Goal: Transaction & Acquisition: Subscribe to service/newsletter

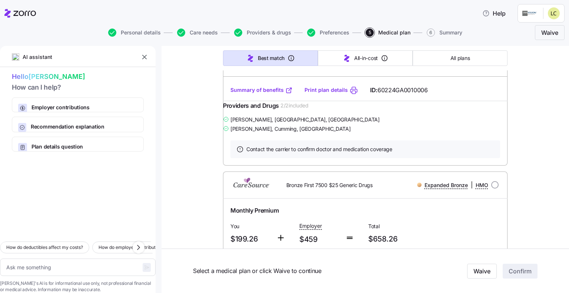
scroll to position [259, 0]
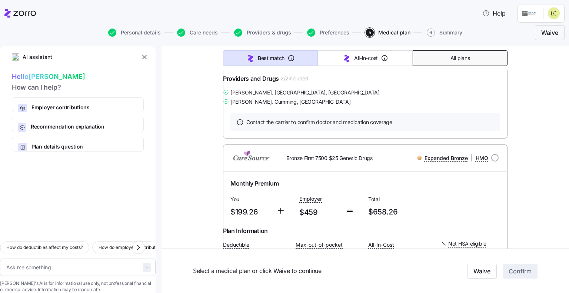
click at [459, 57] on span "All plans" at bounding box center [459, 57] width 19 height 7
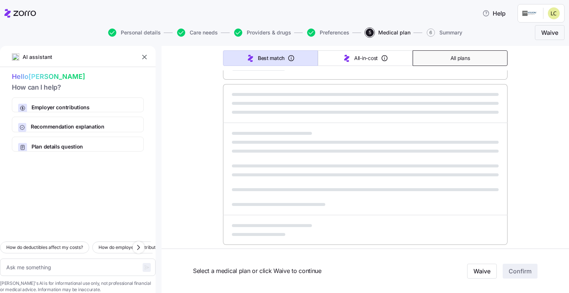
type textarea "x"
type input "Sorted by: Premium"
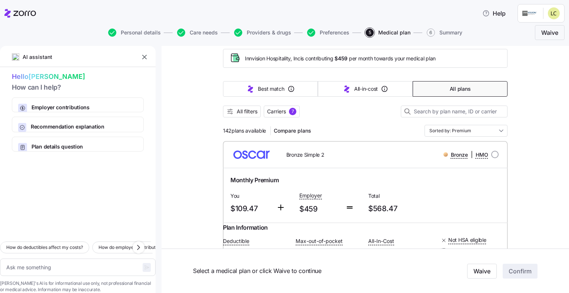
scroll to position [0, 0]
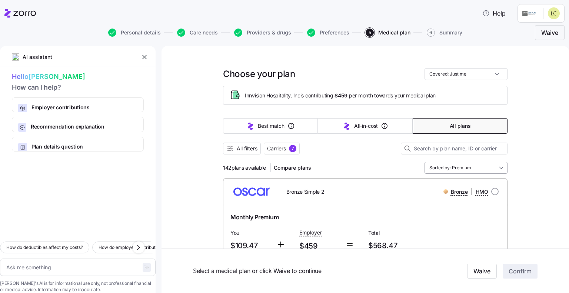
click at [446, 167] on input "Sorted by: Premium" at bounding box center [465, 168] width 83 height 12
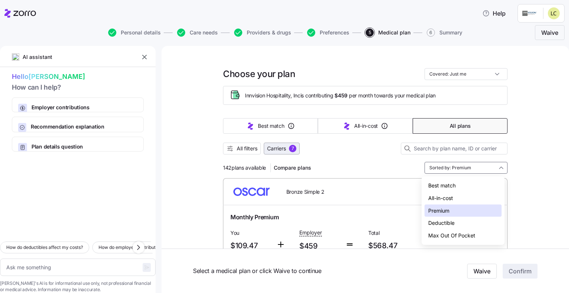
click at [274, 151] on span "Carriers" at bounding box center [276, 148] width 19 height 7
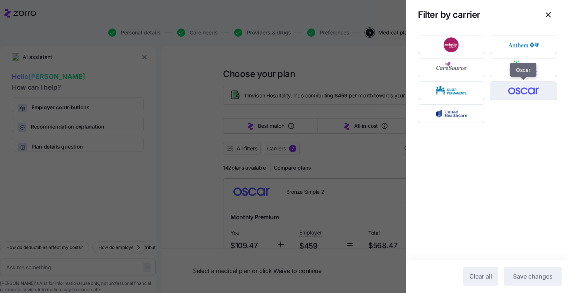
click at [523, 95] on img "button" at bounding box center [523, 90] width 54 height 15
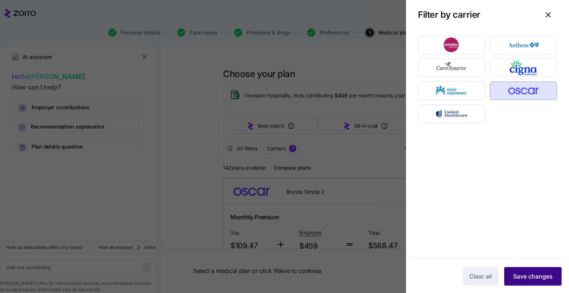
click at [541, 279] on span "Save changes" at bounding box center [533, 276] width 40 height 9
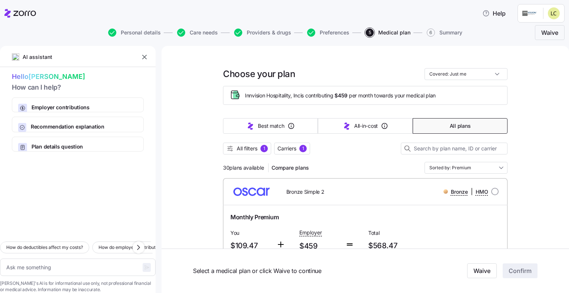
scroll to position [37, 0]
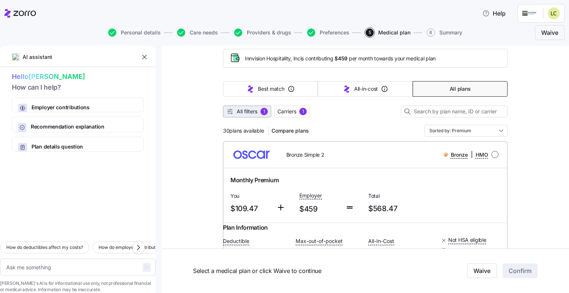
click at [239, 109] on span "All filters" at bounding box center [247, 111] width 21 height 7
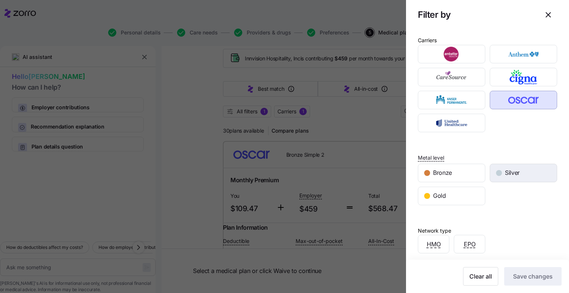
click at [524, 175] on div "Silver" at bounding box center [523, 173] width 67 height 18
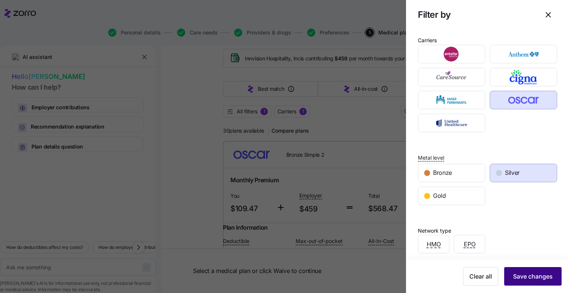
click at [529, 276] on span "Save changes" at bounding box center [533, 276] width 40 height 9
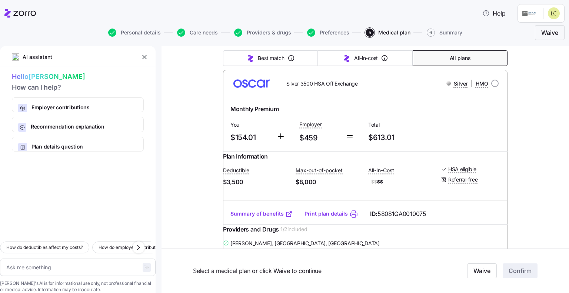
scroll to position [407, 0]
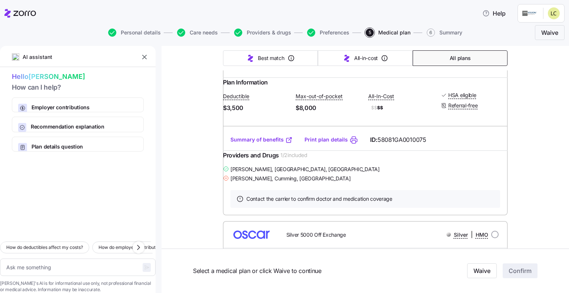
click at [246, 143] on link "Summary of benefits" at bounding box center [261, 139] width 62 height 7
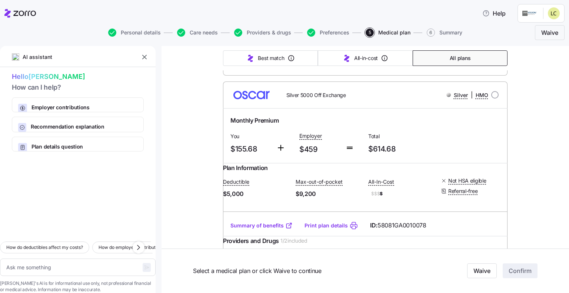
scroll to position [481, 0]
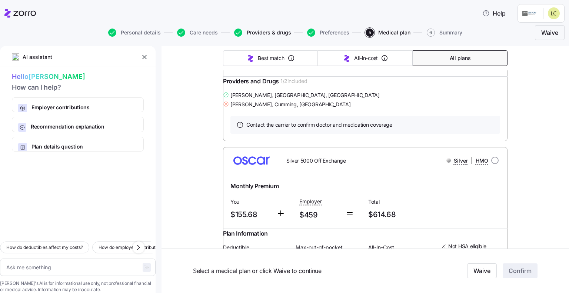
click at [263, 34] on span "Providers & drugs" at bounding box center [269, 32] width 44 height 5
type textarea "x"
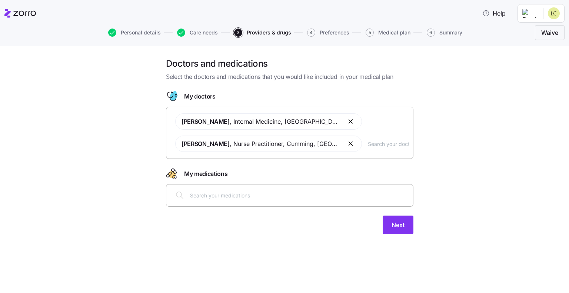
click at [347, 145] on button "button" at bounding box center [351, 143] width 9 height 9
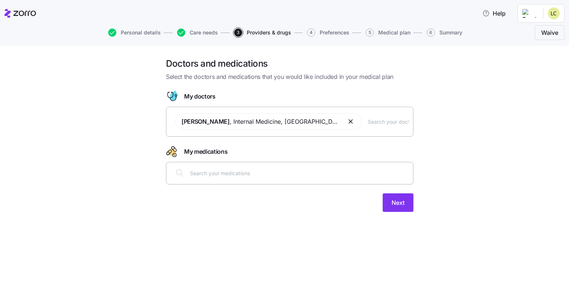
click at [368, 124] on input "text" at bounding box center [388, 121] width 41 height 8
type input "[PERSON_NAME]"
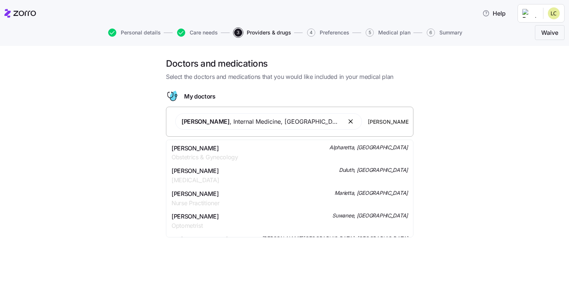
click at [206, 150] on span "[PERSON_NAME]" at bounding box center [204, 148] width 67 height 9
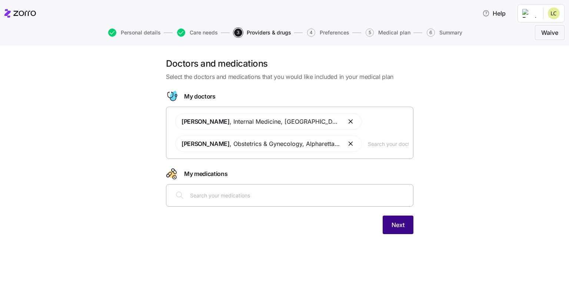
click at [404, 227] on span "Next" at bounding box center [397, 224] width 13 height 9
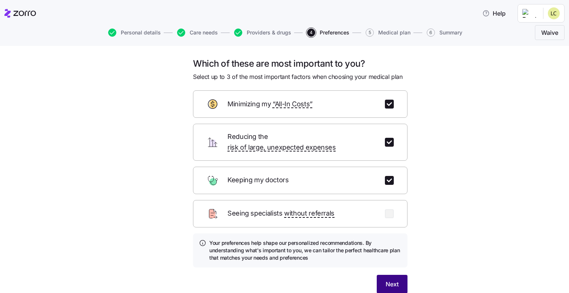
click at [393, 280] on span "Next" at bounding box center [392, 284] width 13 height 9
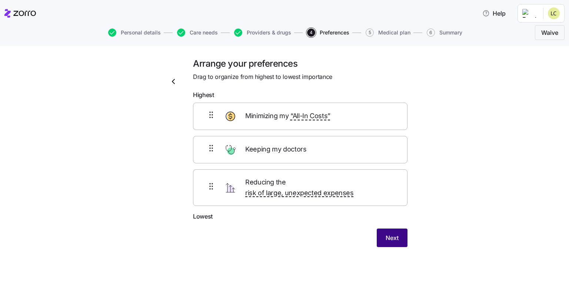
click at [396, 235] on button "Next" at bounding box center [392, 238] width 31 height 19
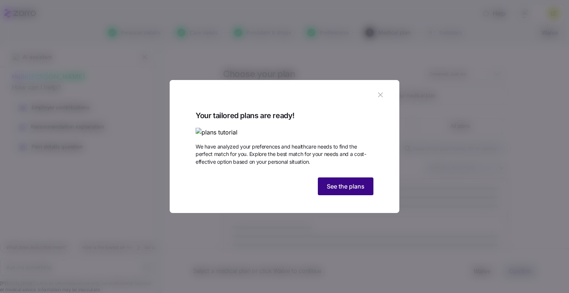
click at [356, 191] on span "See the plans" at bounding box center [346, 186] width 38 height 9
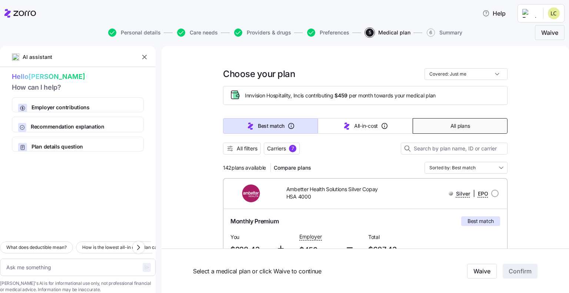
click at [471, 127] on button "All plans" at bounding box center [460, 126] width 95 height 16
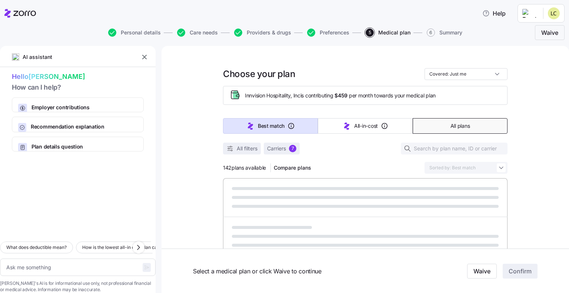
type textarea "x"
type input "Sorted by: Premium"
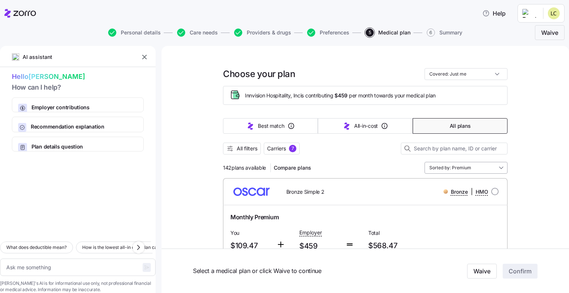
click at [458, 167] on input "Sorted by: Premium" at bounding box center [465, 168] width 83 height 12
click at [276, 147] on span "Carriers" at bounding box center [276, 148] width 19 height 7
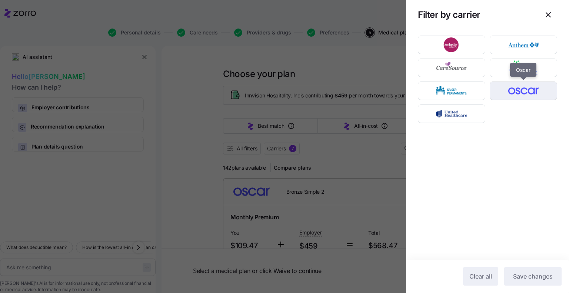
click at [529, 96] on img "button" at bounding box center [523, 90] width 54 height 15
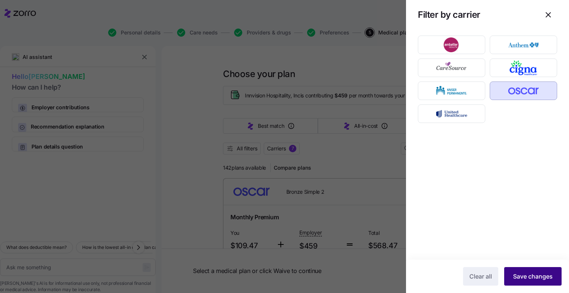
click at [549, 275] on span "Save changes" at bounding box center [533, 276] width 40 height 9
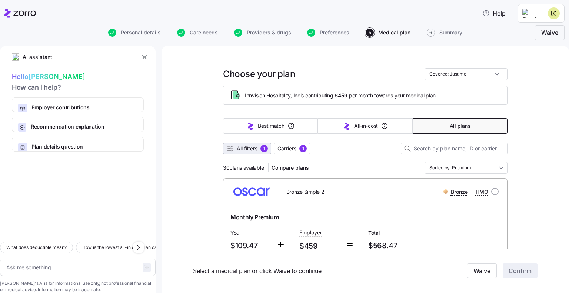
click at [242, 151] on span "All filters" at bounding box center [247, 148] width 21 height 7
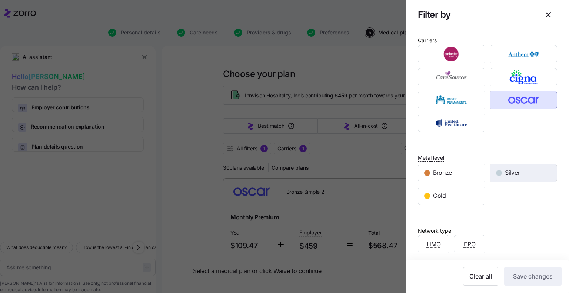
click at [499, 175] on div "Silver" at bounding box center [523, 173] width 67 height 18
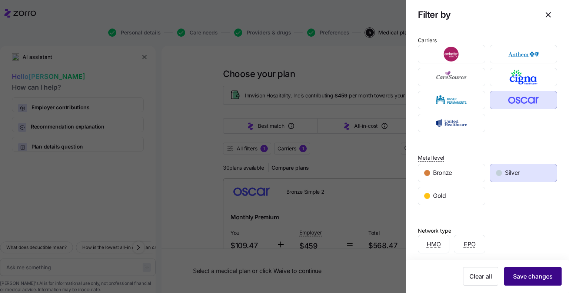
click at [533, 276] on span "Save changes" at bounding box center [533, 276] width 40 height 9
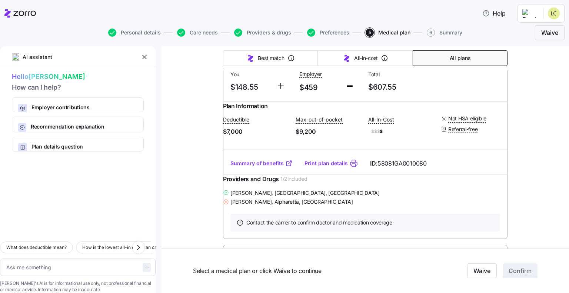
scroll to position [185, 0]
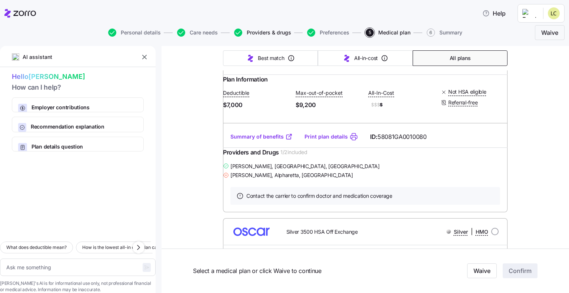
click at [266, 34] on span "Providers & drugs" at bounding box center [269, 32] width 44 height 5
type textarea "x"
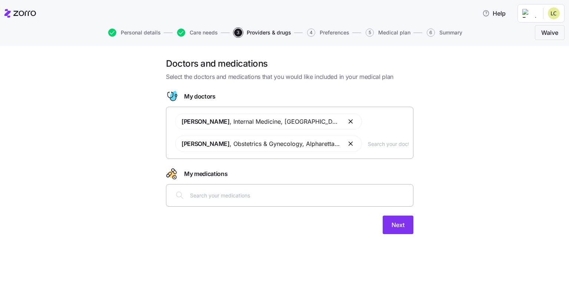
click at [347, 144] on button "button" at bounding box center [351, 143] width 9 height 9
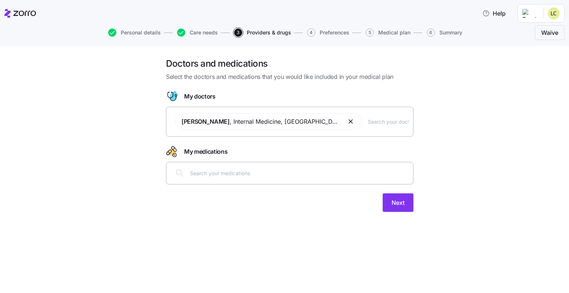
click at [368, 121] on input "text" at bounding box center [388, 121] width 41 height 8
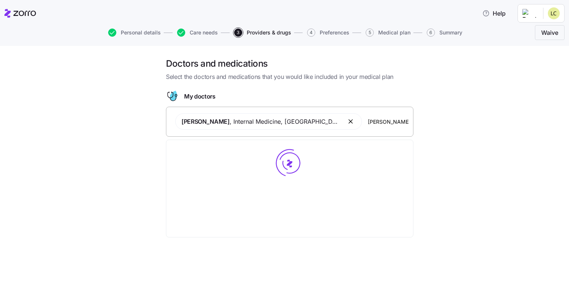
type input "Tamara Rutledge"
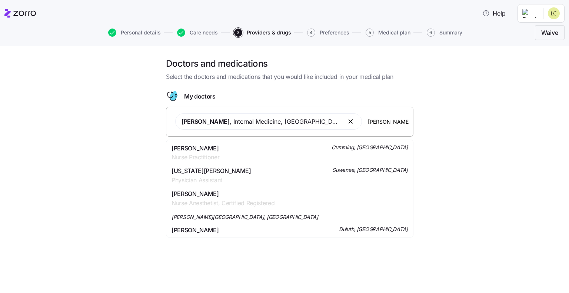
click at [200, 159] on span "Nurse Practitioner" at bounding box center [195, 157] width 48 height 9
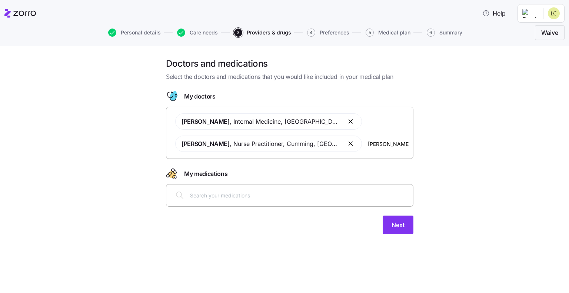
type input "Kaitlyn Magnes"
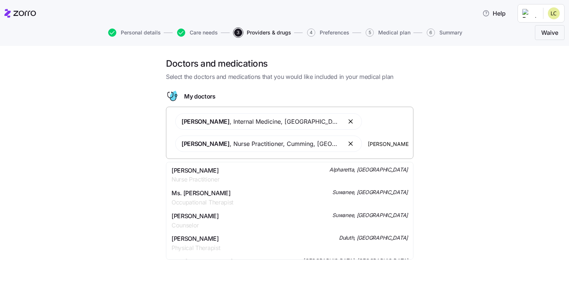
click at [216, 173] on span "Kaitlyn Alexandria Magnes" at bounding box center [195, 170] width 48 height 9
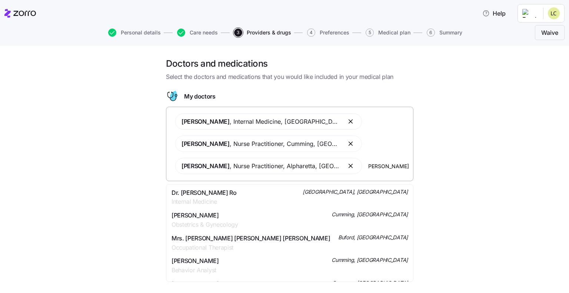
type input "angela c.b. walker"
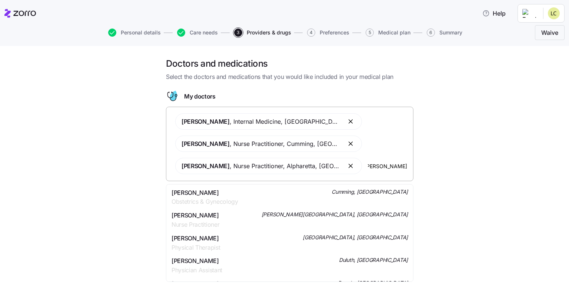
click at [213, 196] on span "Angela Walker" at bounding box center [204, 192] width 67 height 9
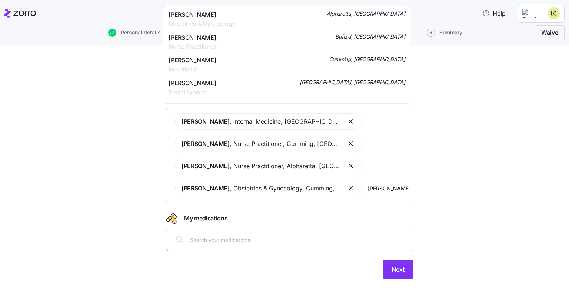
type input "nancy m walsh"
click at [193, 20] on span "Obstetrics & Gynecology" at bounding box center [202, 23] width 67 height 9
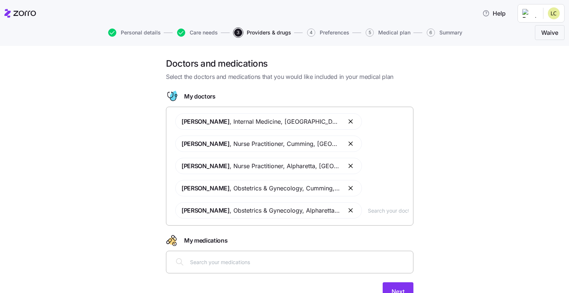
scroll to position [34, 0]
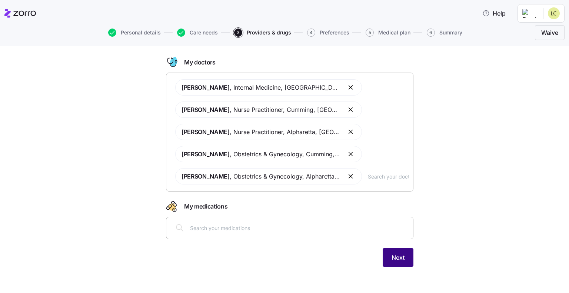
click at [397, 253] on button "Next" at bounding box center [398, 257] width 31 height 19
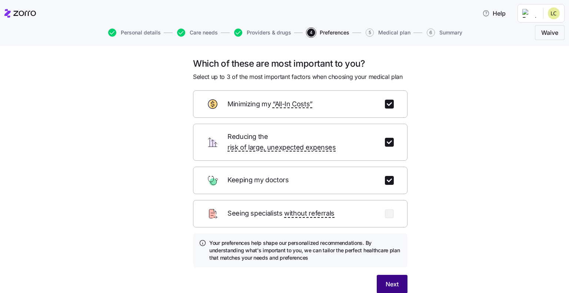
click at [397, 275] on button "Next" at bounding box center [392, 284] width 31 height 19
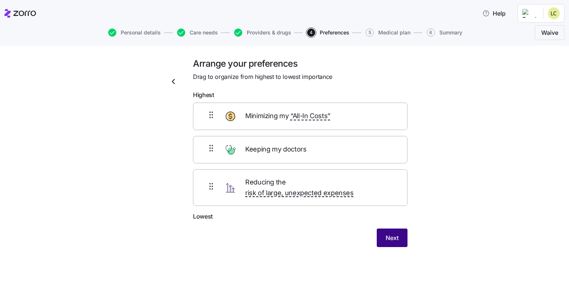
click at [396, 234] on button "Next" at bounding box center [392, 238] width 31 height 19
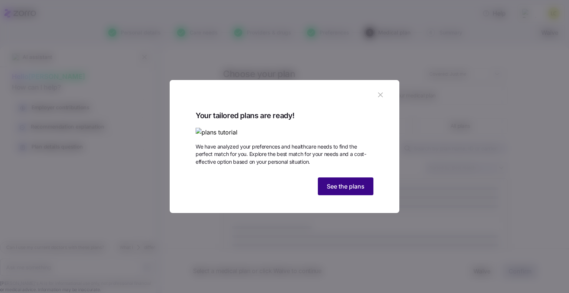
click at [345, 191] on span "See the plans" at bounding box center [346, 186] width 38 height 9
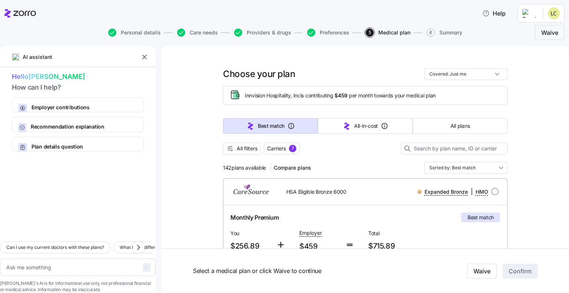
click at [144, 56] on icon "button" at bounding box center [144, 56] width 7 height 7
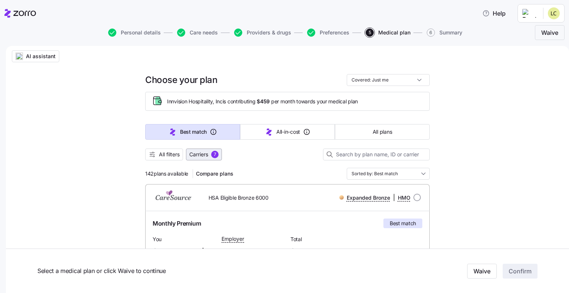
click at [193, 154] on span "Carriers" at bounding box center [198, 154] width 19 height 7
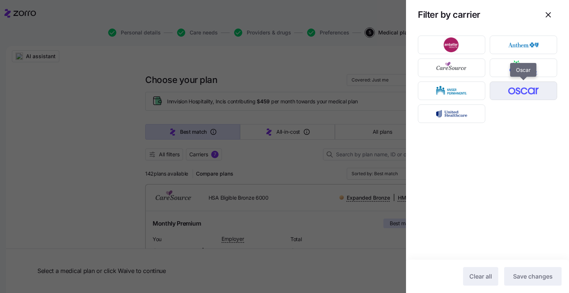
click at [517, 91] on img "button" at bounding box center [523, 90] width 54 height 15
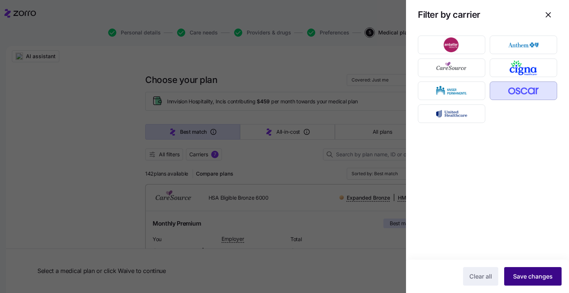
click at [531, 279] on span "Save changes" at bounding box center [533, 276] width 40 height 9
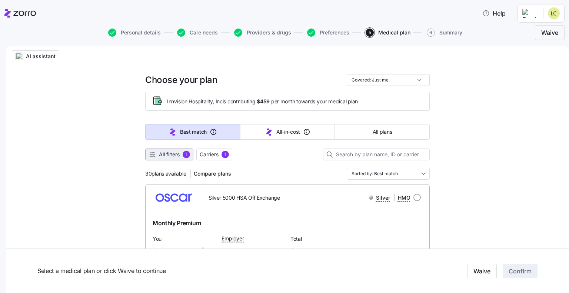
click at [163, 151] on span "All filters" at bounding box center [169, 154] width 21 height 7
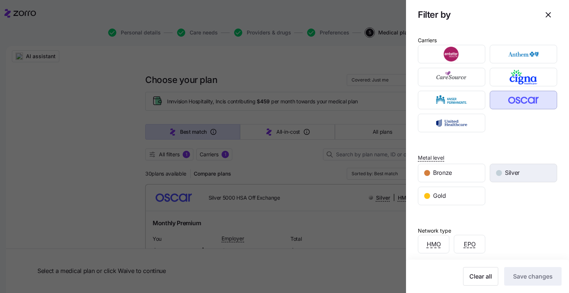
click at [518, 171] on div "Silver" at bounding box center [523, 173] width 67 height 18
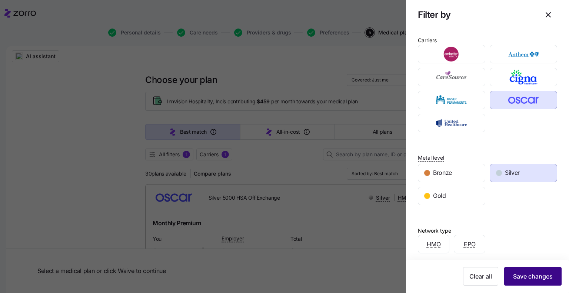
click at [524, 275] on span "Save changes" at bounding box center [533, 276] width 40 height 9
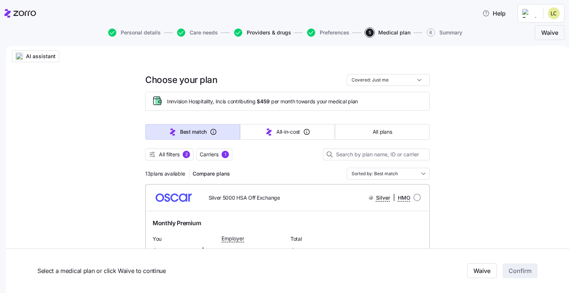
click at [272, 34] on span "Providers & drugs" at bounding box center [269, 32] width 44 height 5
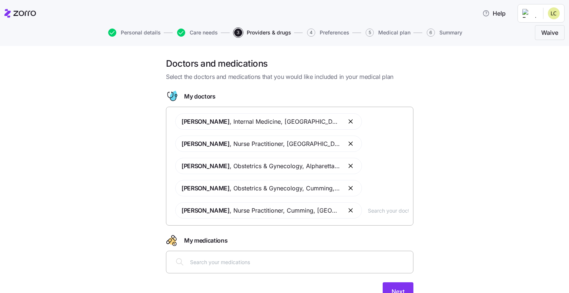
click at [347, 143] on button "button" at bounding box center [351, 143] width 9 height 9
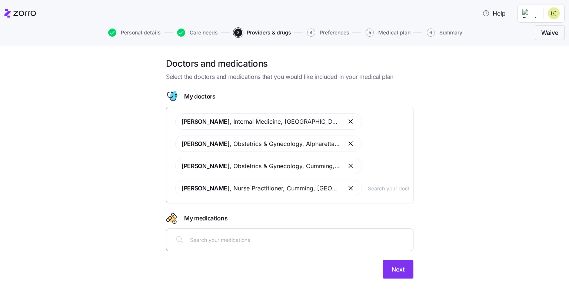
click at [347, 142] on button "button" at bounding box center [351, 143] width 9 height 9
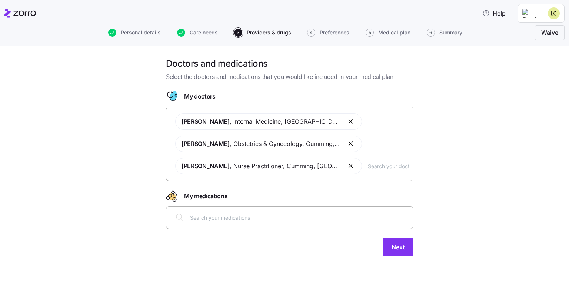
click at [347, 142] on button "button" at bounding box center [351, 143] width 9 height 9
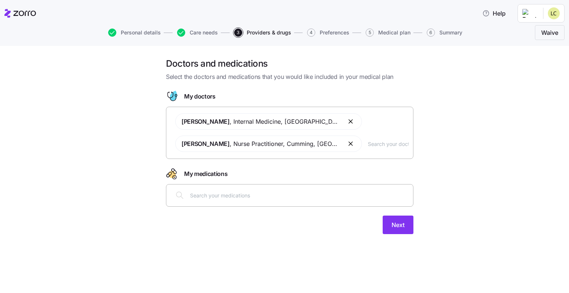
click at [347, 145] on button "button" at bounding box center [351, 143] width 9 height 9
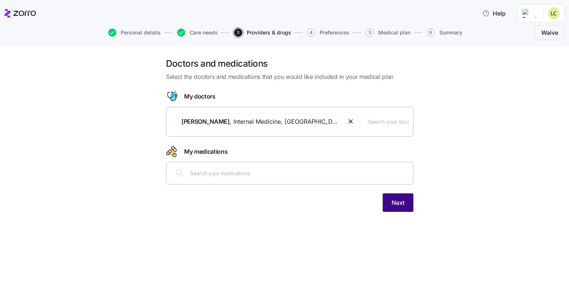
click at [396, 207] on button "Next" at bounding box center [398, 202] width 31 height 19
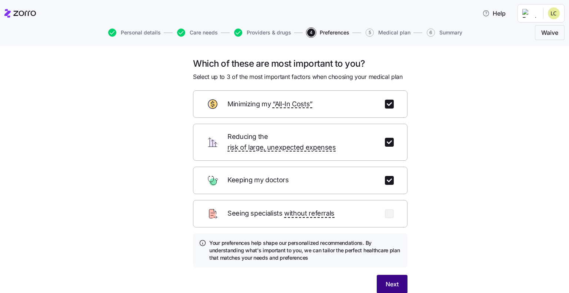
click at [388, 280] on span "Next" at bounding box center [392, 284] width 13 height 9
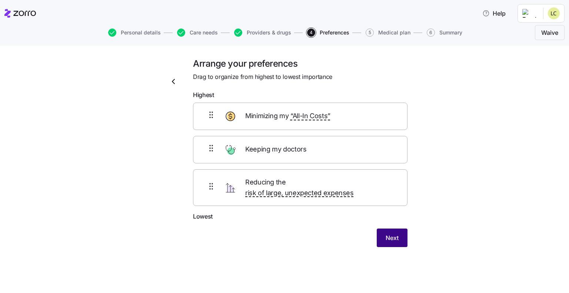
click at [399, 232] on button "Next" at bounding box center [392, 238] width 31 height 19
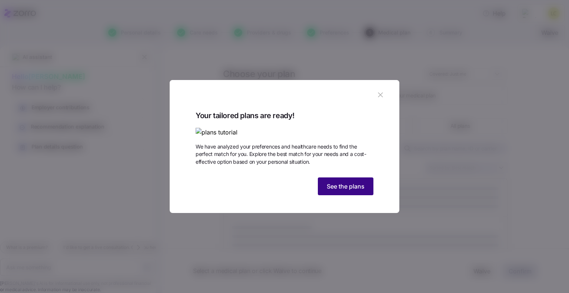
click at [362, 191] on span "See the plans" at bounding box center [346, 186] width 38 height 9
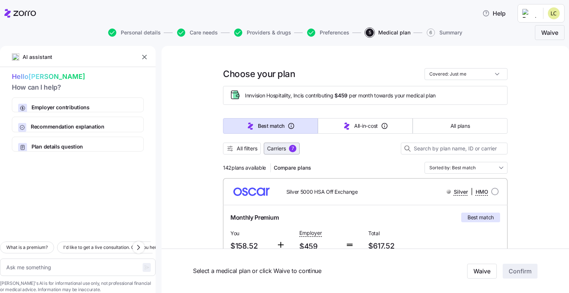
click at [276, 145] on span "Carriers" at bounding box center [276, 148] width 19 height 7
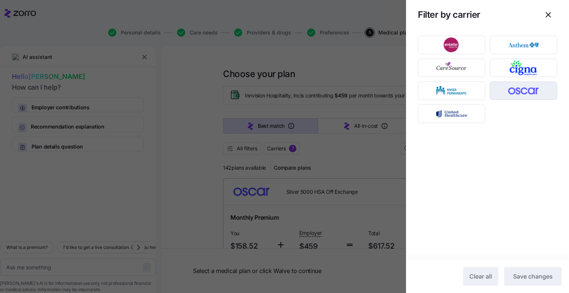
click at [511, 93] on img "button" at bounding box center [523, 90] width 54 height 15
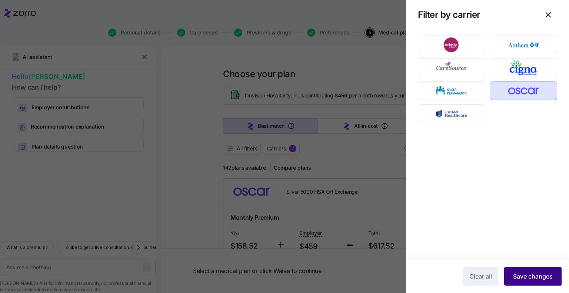
click at [536, 274] on span "Save changes" at bounding box center [533, 276] width 40 height 9
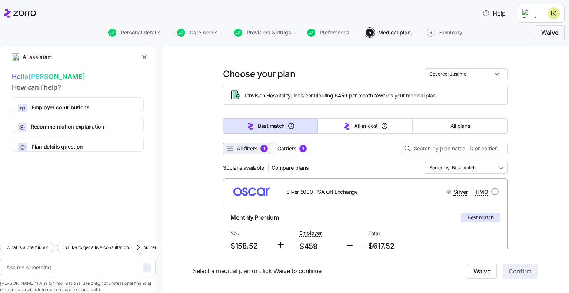
click at [249, 151] on span "All filters" at bounding box center [247, 148] width 21 height 7
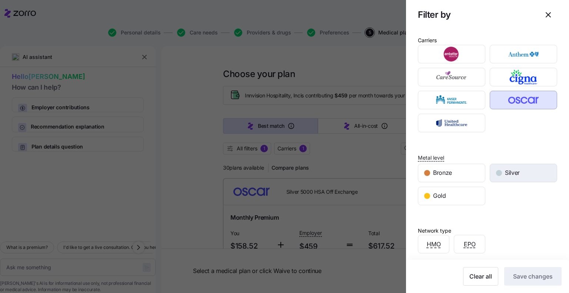
click at [515, 173] on span "Silver" at bounding box center [512, 172] width 15 height 9
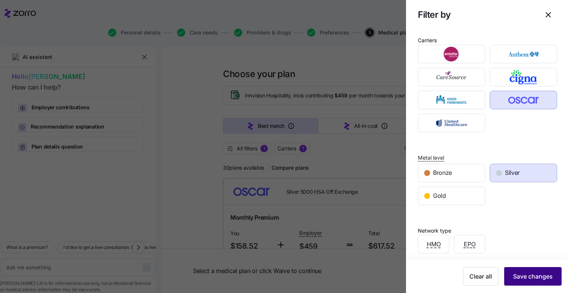
click at [529, 274] on span "Save changes" at bounding box center [533, 276] width 40 height 9
type textarea "x"
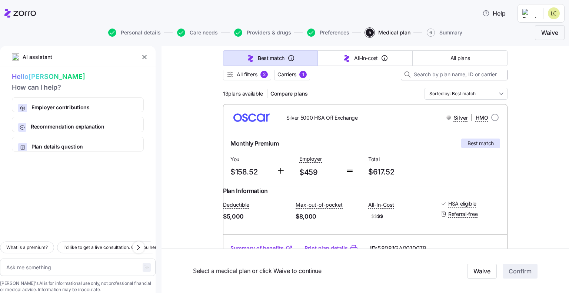
scroll to position [111, 0]
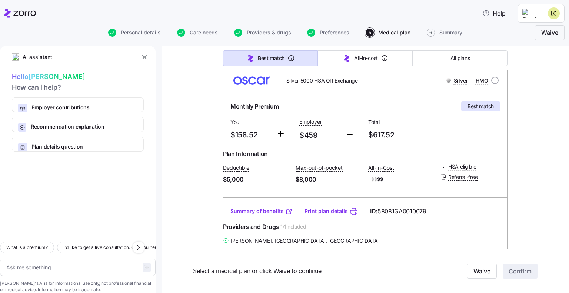
click at [238, 215] on link "Summary of benefits" at bounding box center [261, 210] width 62 height 7
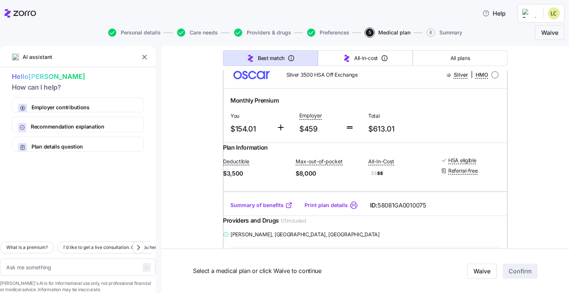
scroll to position [370, 0]
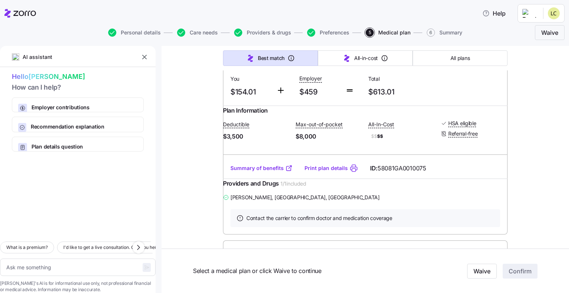
click at [250, 172] on link "Summary of benefits" at bounding box center [261, 167] width 62 height 7
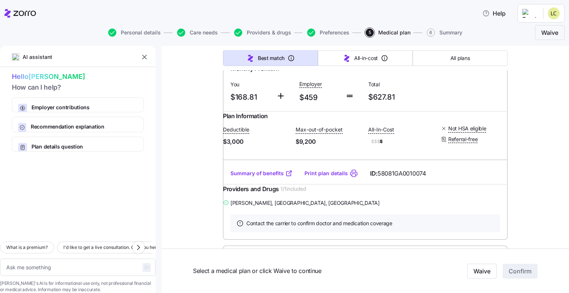
scroll to position [593, 0]
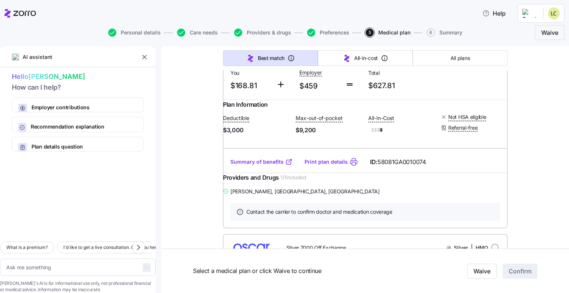
click at [244, 166] on link "Summary of benefits" at bounding box center [261, 161] width 62 height 7
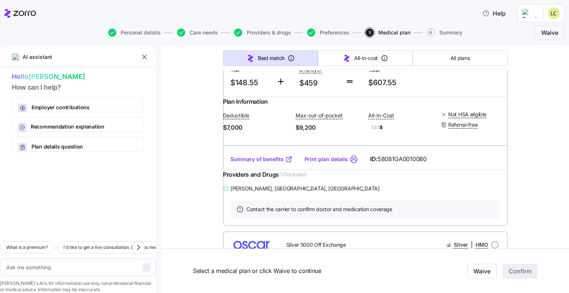
scroll to position [815, 0]
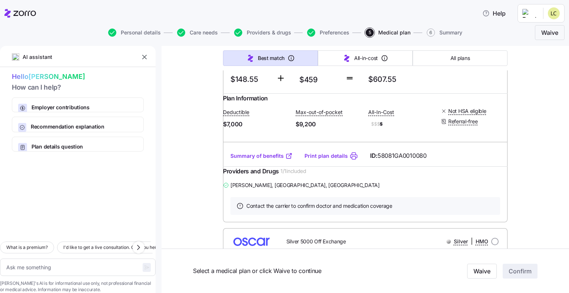
click at [250, 160] on link "Summary of benefits" at bounding box center [261, 155] width 62 height 7
click at [491, 29] on input "radio" at bounding box center [494, 24] width 7 height 7
radio input "true"
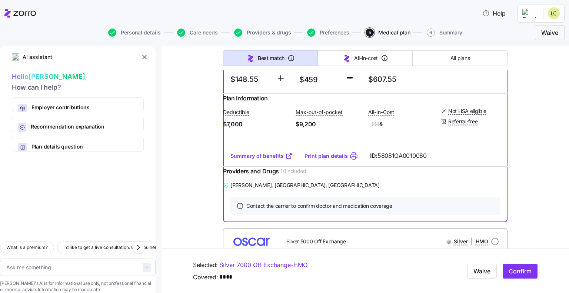
scroll to position [852, 0]
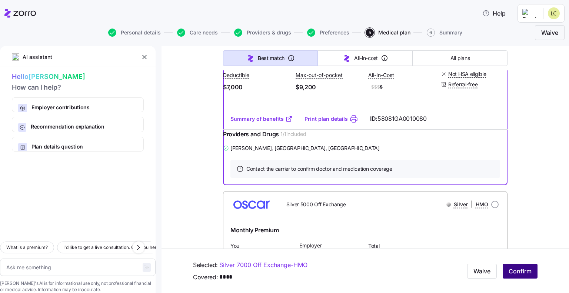
click at [509, 275] on span "Confirm" at bounding box center [520, 271] width 23 height 9
type textarea "x"
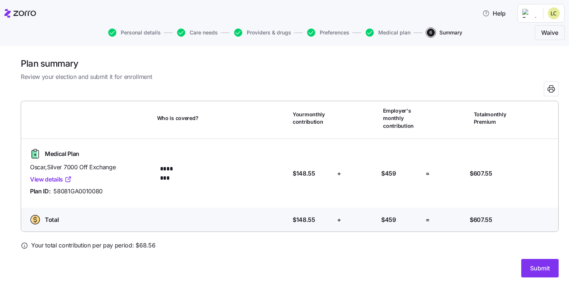
click at [24, 244] on icon at bounding box center [24, 245] width 7 height 7
click at [551, 272] on button "Submit" at bounding box center [539, 268] width 37 height 19
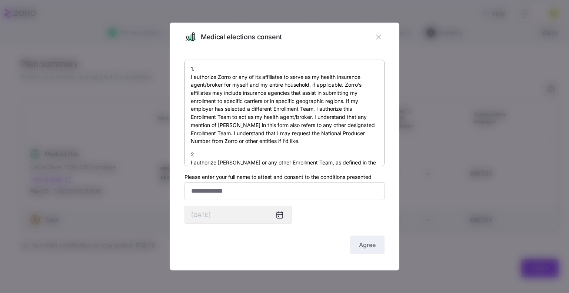
scroll to position [37, 0]
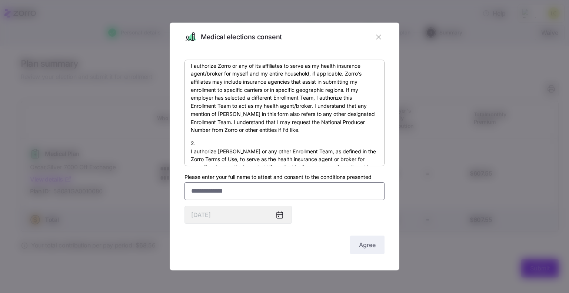
click at [213, 194] on input "Please enter your full name to attest and consent to the conditions presented" at bounding box center [284, 191] width 200 height 18
type input "**********"
click at [371, 244] on span "Agree" at bounding box center [367, 244] width 17 height 9
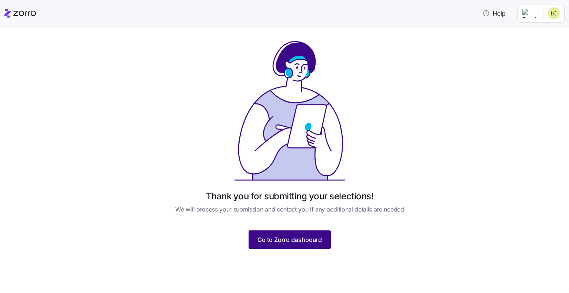
click at [301, 237] on span "Go to Zorro dashboard" at bounding box center [289, 239] width 64 height 9
